Goal: Task Accomplishment & Management: Manage account settings

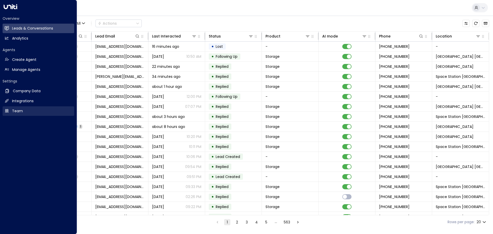
click at [17, 110] on h2 "Team" at bounding box center [17, 110] width 11 height 5
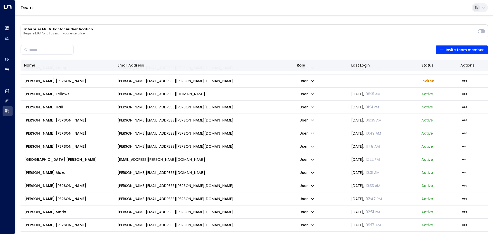
scroll to position [128, 0]
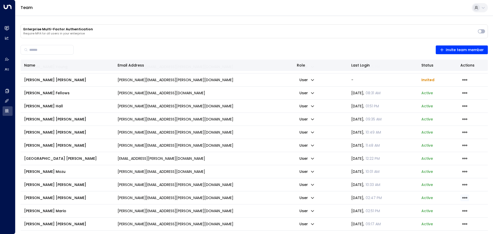
click at [463, 199] on icon "button" at bounding box center [465, 198] width 6 height 6
click at [447, 212] on span "Remove member" at bounding box center [444, 210] width 24 height 3
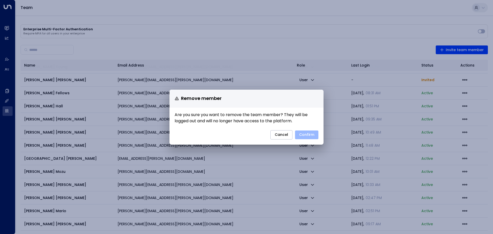
click at [304, 135] on button "Confirm" at bounding box center [306, 134] width 23 height 9
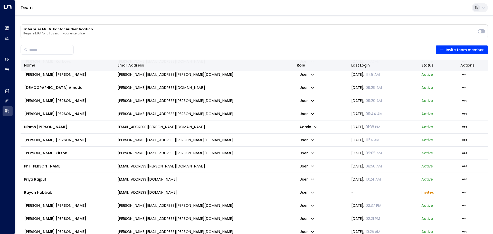
scroll to position [556, 0]
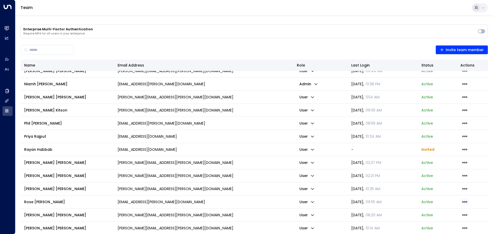
click at [465, 203] on icon "button" at bounding box center [465, 202] width 6 height 6
click at [445, 221] on span "Remove member" at bounding box center [446, 221] width 32 height 5
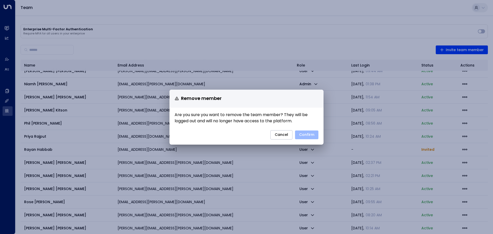
click at [307, 137] on button "Confirm" at bounding box center [306, 134] width 23 height 9
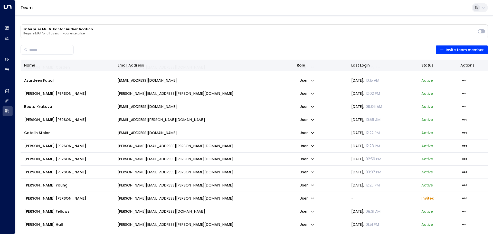
scroll to position [0, 0]
